Goal: Navigation & Orientation: Find specific page/section

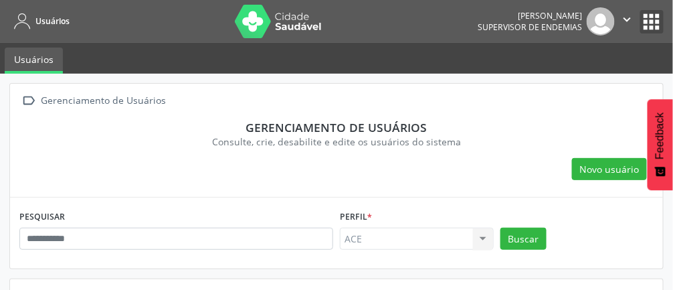
click at [654, 11] on button "apps" at bounding box center [651, 21] width 23 height 23
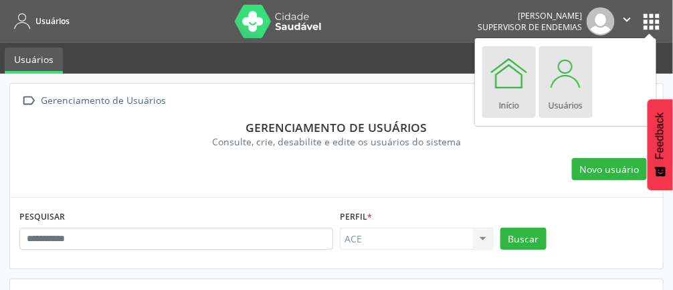
click at [520, 74] on div at bounding box center [509, 73] width 40 height 40
click at [524, 91] on div at bounding box center [509, 73] width 40 height 40
click at [498, 80] on div at bounding box center [509, 73] width 40 height 40
click at [510, 73] on div at bounding box center [509, 73] width 40 height 40
click at [514, 76] on div at bounding box center [509, 73] width 40 height 40
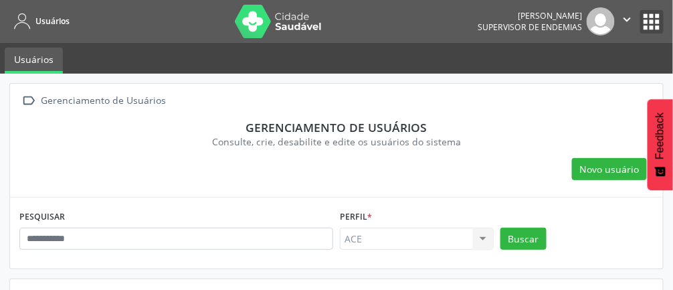
click at [648, 19] on button "apps" at bounding box center [651, 21] width 23 height 23
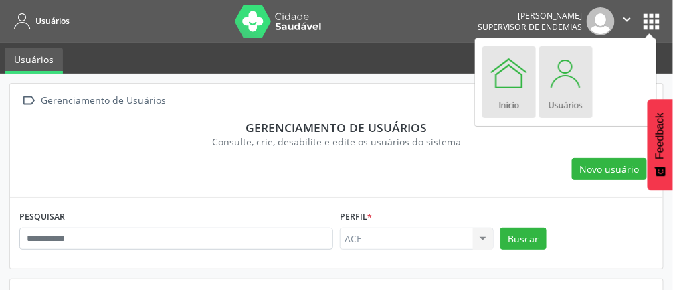
click at [505, 84] on div at bounding box center [509, 73] width 40 height 40
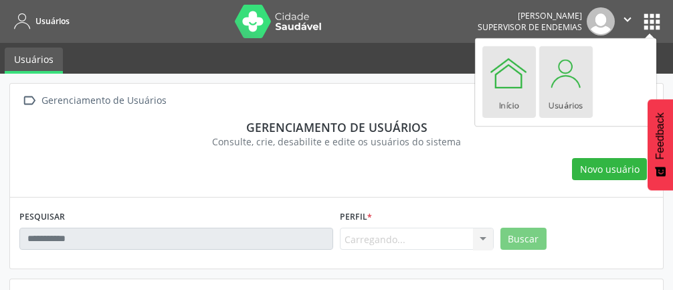
click at [512, 78] on div at bounding box center [509, 73] width 40 height 40
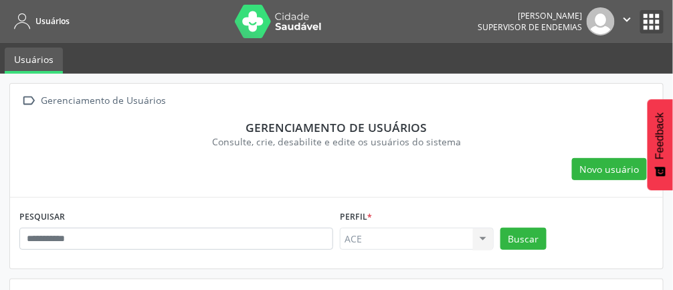
click at [653, 27] on button "apps" at bounding box center [651, 21] width 23 height 23
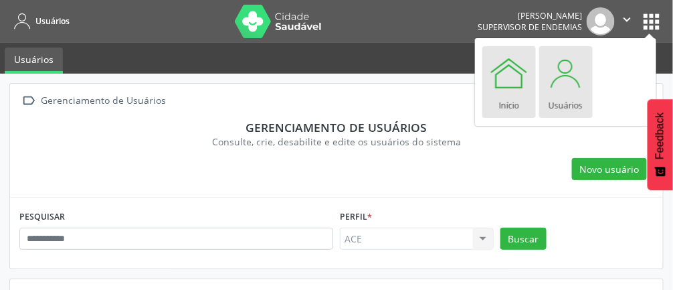
click at [516, 78] on div at bounding box center [509, 73] width 40 height 40
